Goal: Transaction & Acquisition: Purchase product/service

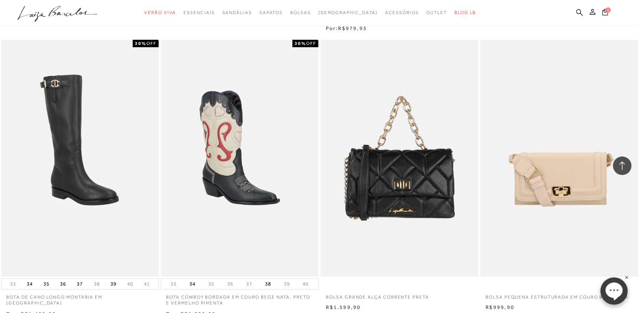
drag, startPoint x: 600, startPoint y: 91, endPoint x: 604, endPoint y: 89, distance: 4.8
click at [600, 91] on img at bounding box center [559, 158] width 156 height 235
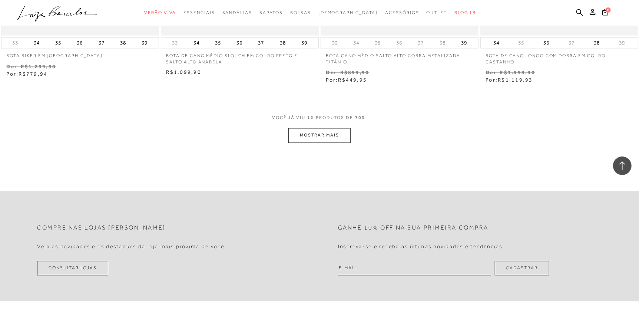
scroll to position [848, 0]
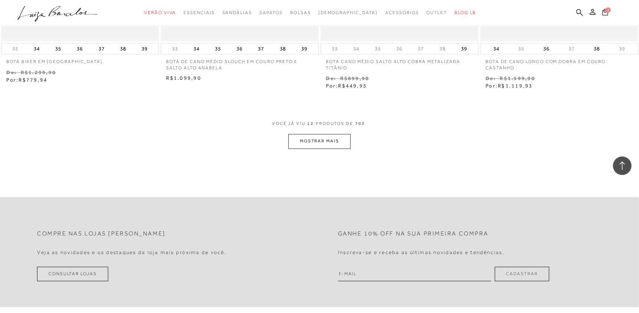
click at [309, 145] on button "MOSTRAR MAIS" at bounding box center [319, 141] width 62 height 14
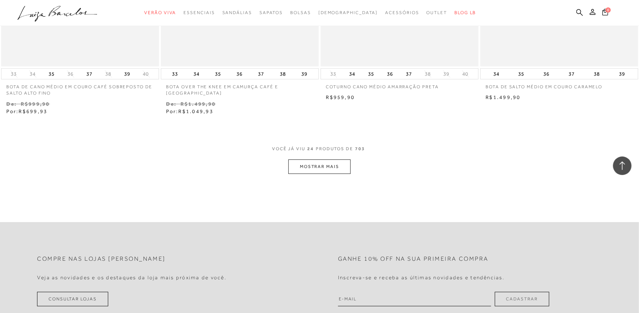
scroll to position [1760, 0]
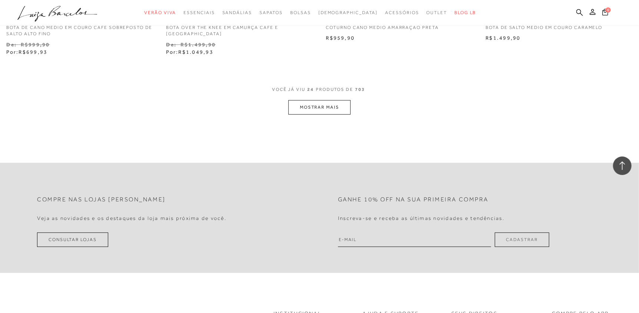
click at [306, 109] on button "MOSTRAR MAIS" at bounding box center [319, 107] width 62 height 14
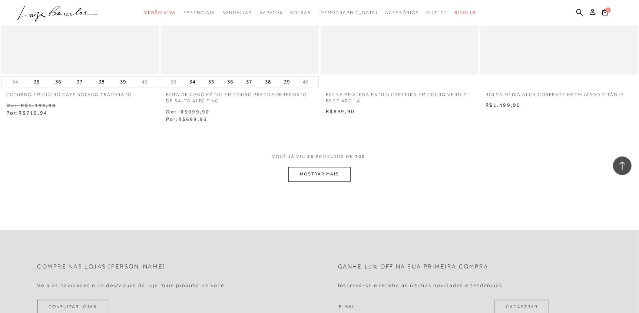
scroll to position [2583, 0]
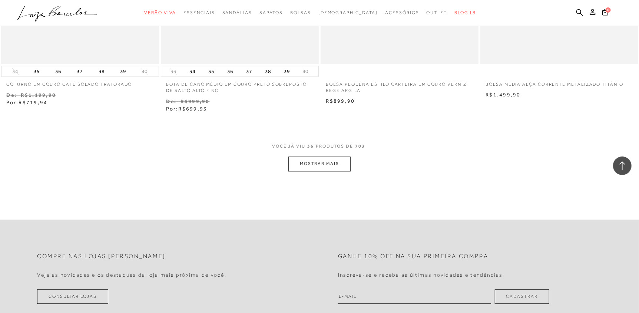
click at [299, 165] on button "MOSTRAR MAIS" at bounding box center [319, 163] width 62 height 14
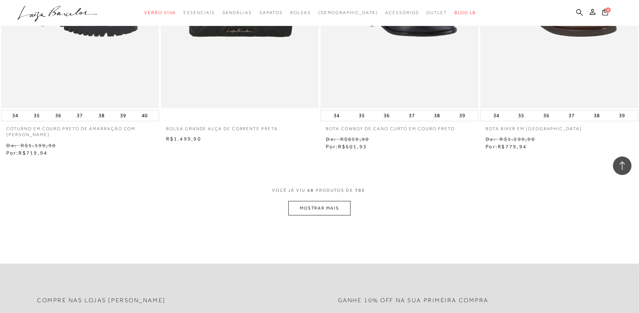
scroll to position [3452, 0]
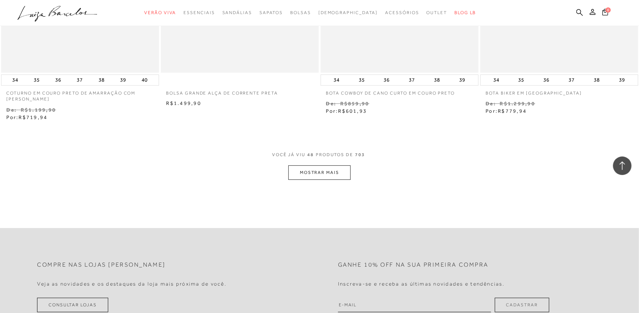
click at [304, 173] on button "MOSTRAR MAIS" at bounding box center [319, 172] width 62 height 14
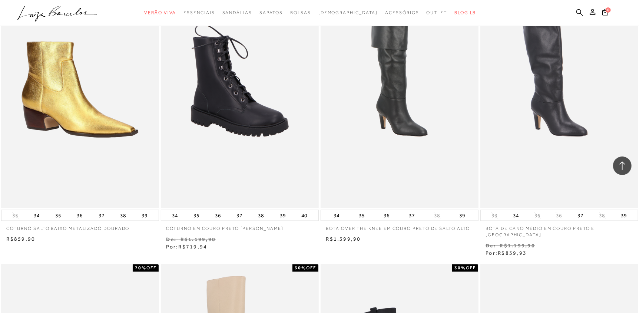
scroll to position [3908, 0]
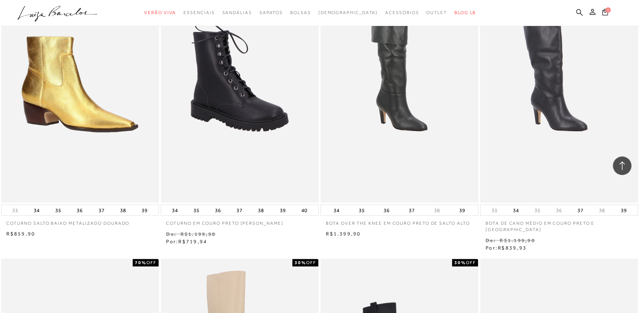
click at [540, 115] on img at bounding box center [559, 84] width 156 height 235
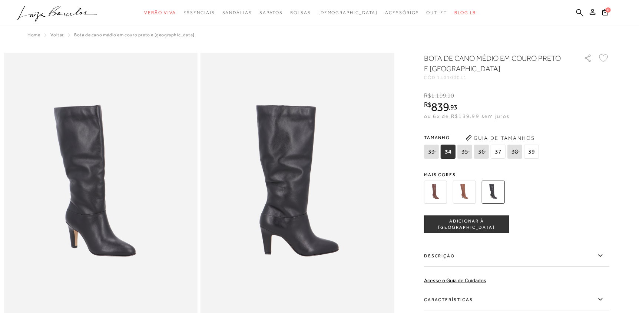
click at [436, 256] on label "Descrição" at bounding box center [516, 255] width 185 height 21
click at [0, 0] on input "Descrição" at bounding box center [0, 0] width 0 height 0
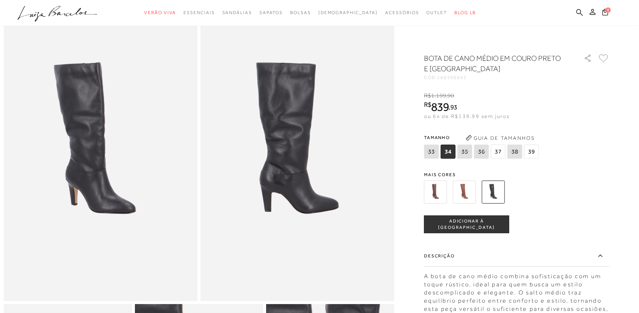
scroll to position [32, 0]
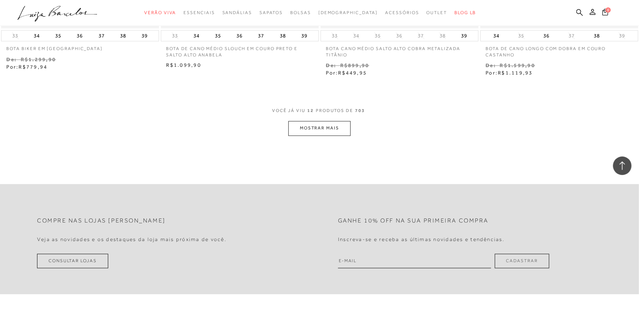
scroll to position [716, 0]
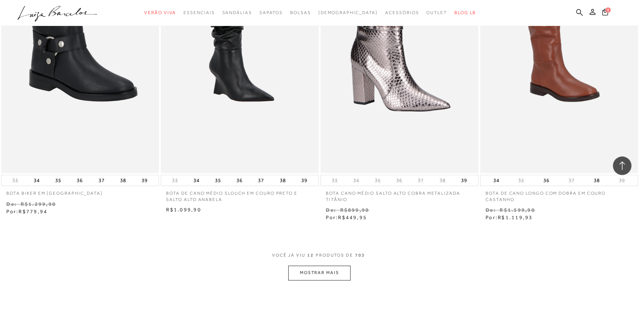
click at [322, 267] on button "MOSTRAR MAIS" at bounding box center [319, 273] width 62 height 14
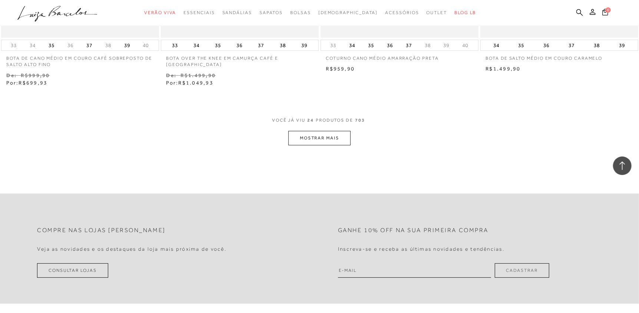
scroll to position [1678, 0]
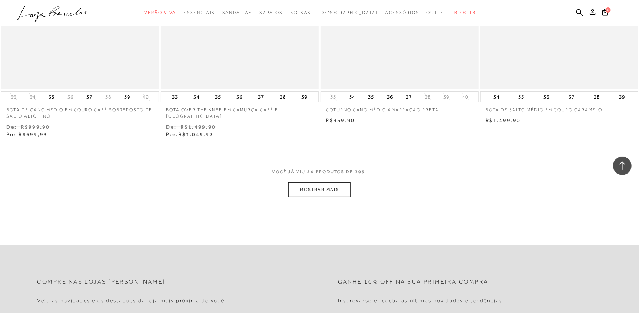
click at [302, 188] on button "MOSTRAR MAIS" at bounding box center [319, 189] width 62 height 14
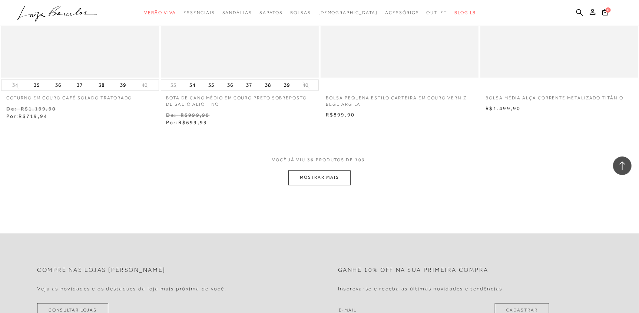
scroll to position [2597, 0]
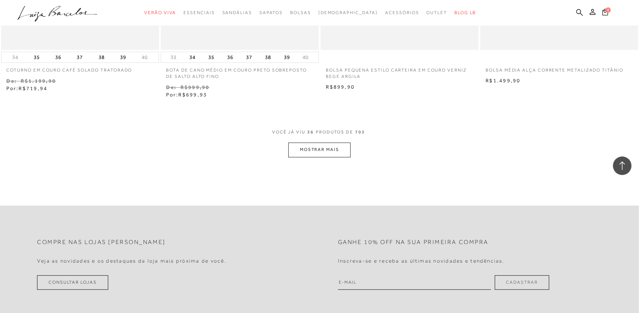
click at [324, 147] on button "MOSTRAR MAIS" at bounding box center [319, 149] width 62 height 14
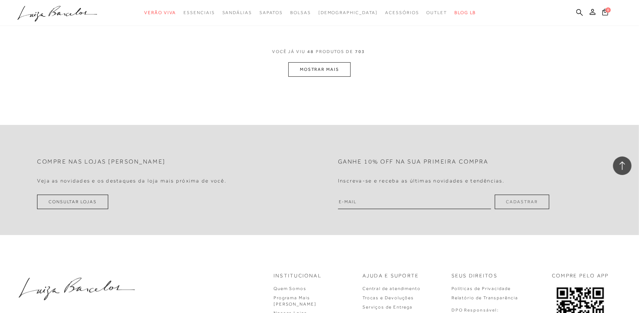
scroll to position [3569, 0]
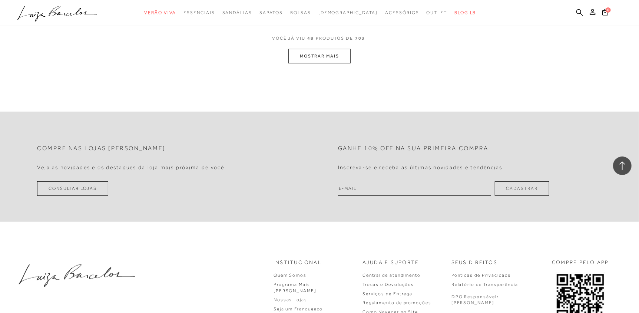
click at [303, 60] on button "MOSTRAR MAIS" at bounding box center [319, 56] width 62 height 14
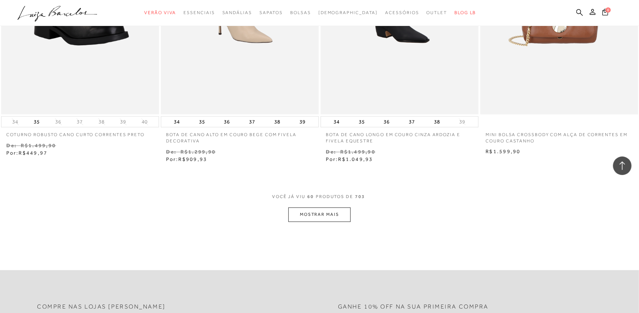
scroll to position [4322, 0]
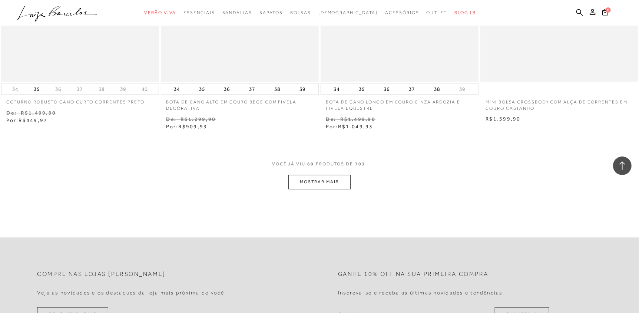
click at [317, 175] on button "MOSTRAR MAIS" at bounding box center [319, 182] width 62 height 14
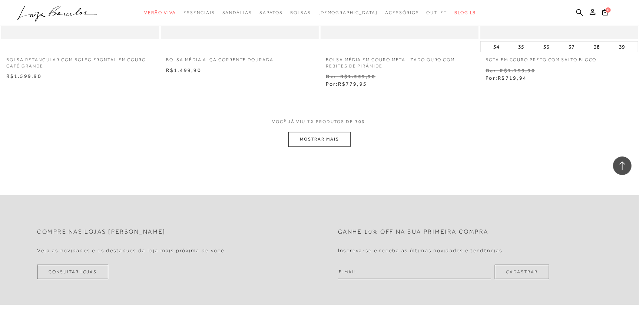
scroll to position [5224, 0]
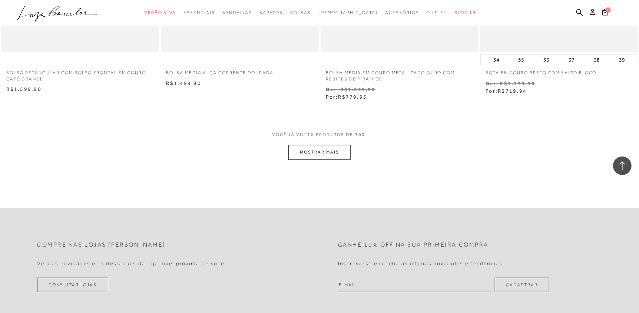
click at [304, 146] on button "MOSTRAR MAIS" at bounding box center [319, 152] width 62 height 14
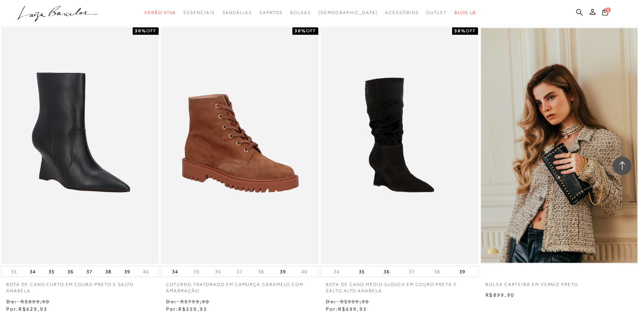
scroll to position [5334, 0]
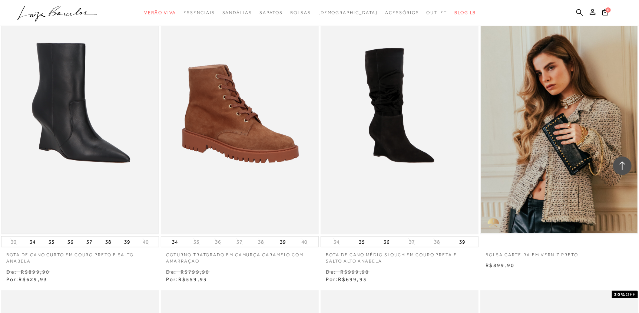
click at [64, 127] on img at bounding box center [80, 116] width 156 height 235
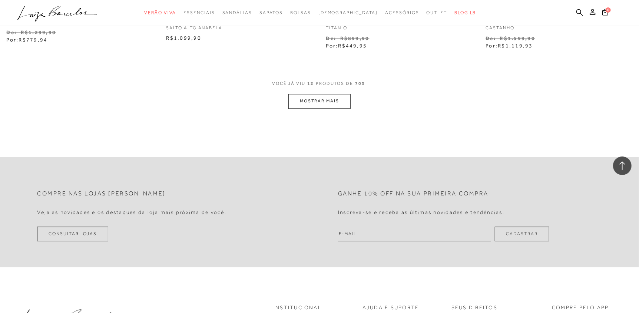
scroll to position [854, 0]
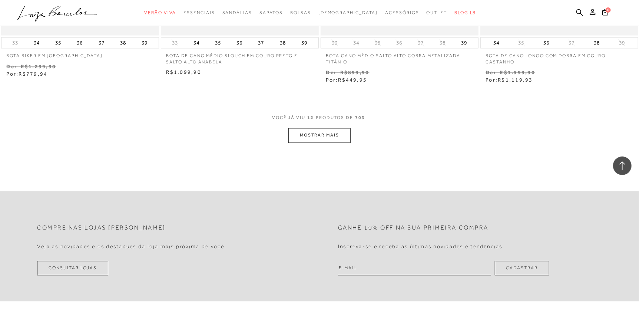
click at [304, 135] on button "MOSTRAR MAIS" at bounding box center [319, 135] width 62 height 14
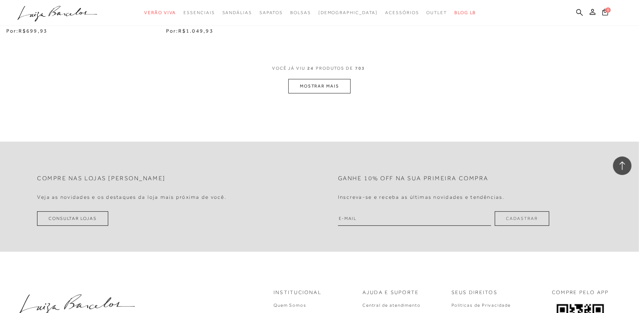
scroll to position [1754, 0]
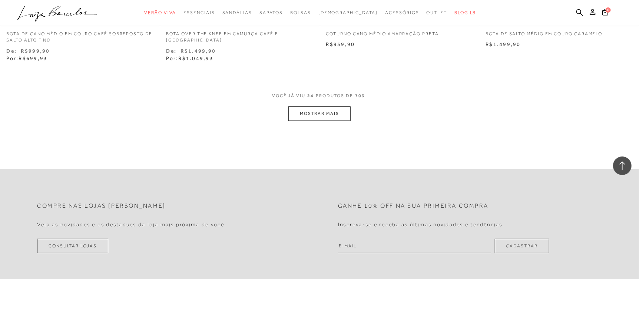
click at [318, 118] on button "MOSTRAR MAIS" at bounding box center [319, 113] width 62 height 14
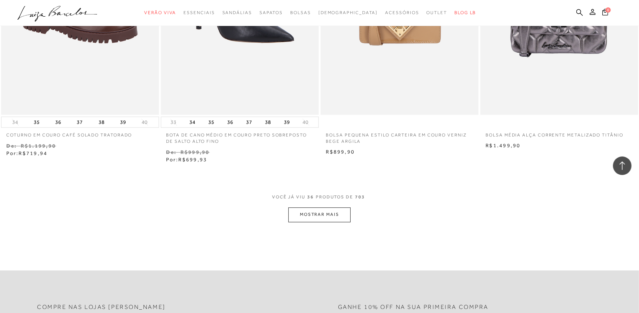
scroll to position [2514, 0]
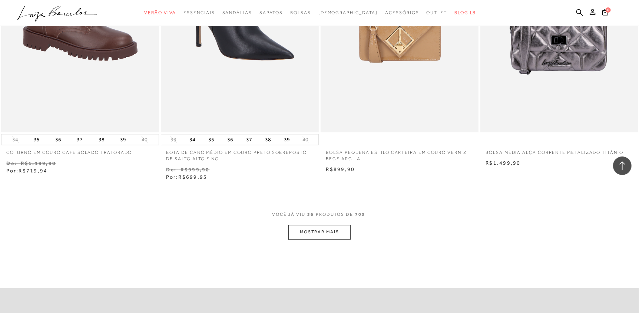
click at [308, 229] on button "MOSTRAR MAIS" at bounding box center [319, 232] width 62 height 14
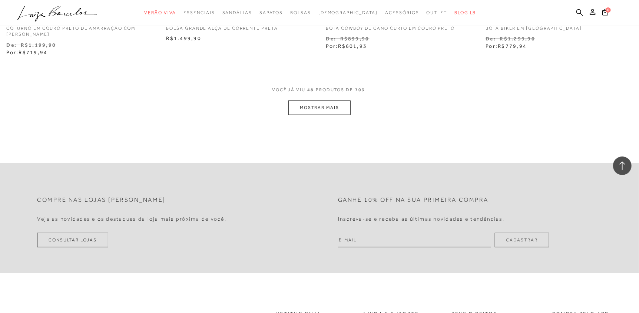
scroll to position [3402, 0]
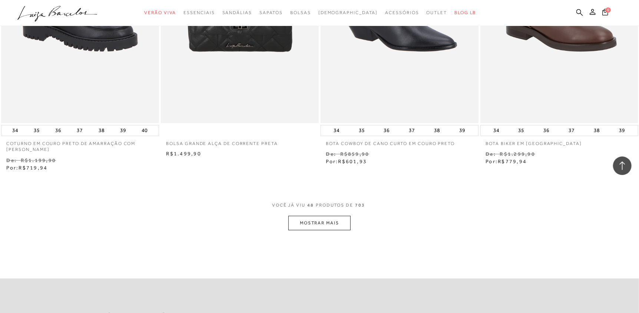
click at [305, 226] on button "MOSTRAR MAIS" at bounding box center [319, 223] width 62 height 14
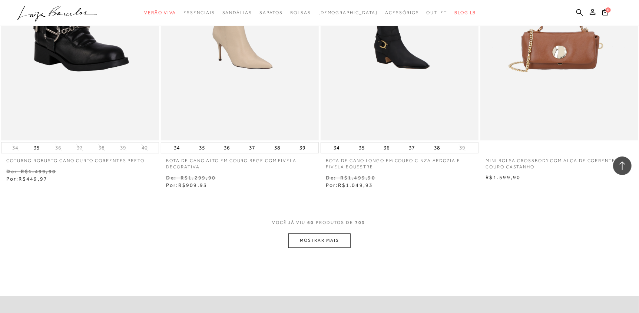
scroll to position [4328, 0]
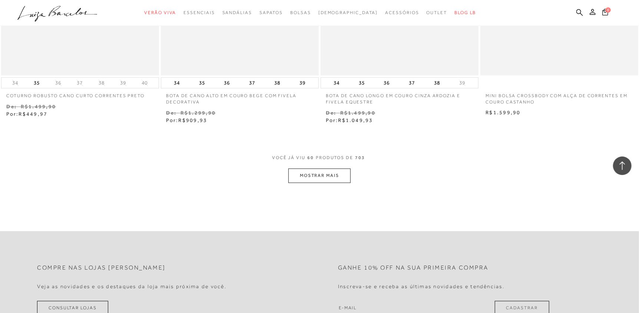
click at [304, 170] on button "MOSTRAR MAIS" at bounding box center [319, 175] width 62 height 14
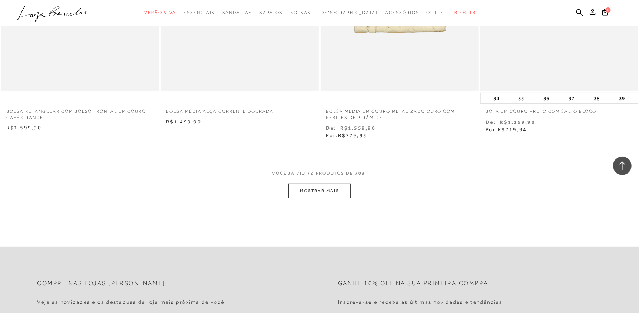
scroll to position [5141, 0]
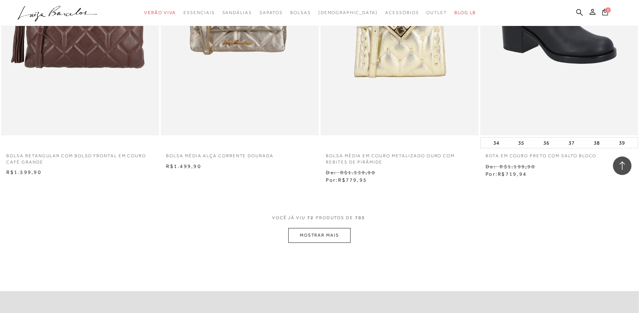
click at [310, 228] on button "MOSTRAR MAIS" at bounding box center [319, 235] width 62 height 14
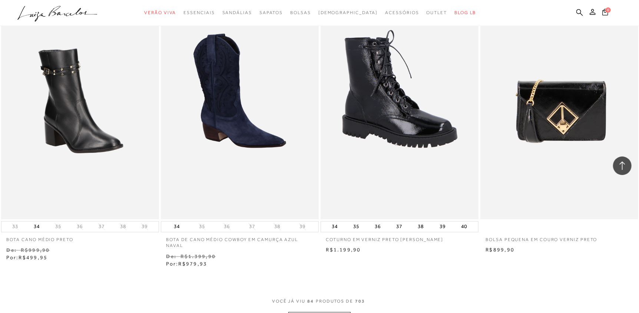
scroll to position [5885, 0]
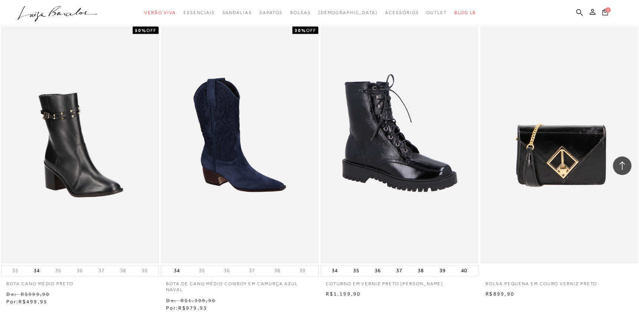
click at [56, 152] on img at bounding box center [80, 145] width 156 height 235
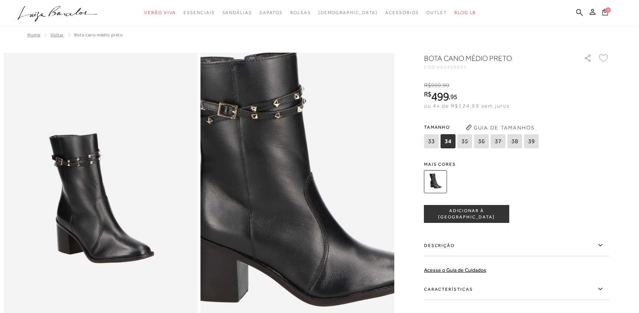
click at [297, 220] on img at bounding box center [299, 178] width 388 height 582
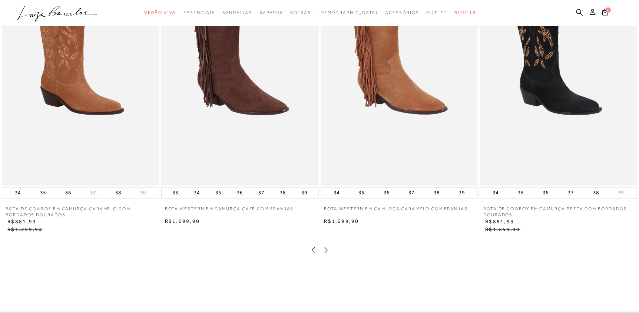
scroll to position [666, 0]
